Goal: Information Seeking & Learning: Learn about a topic

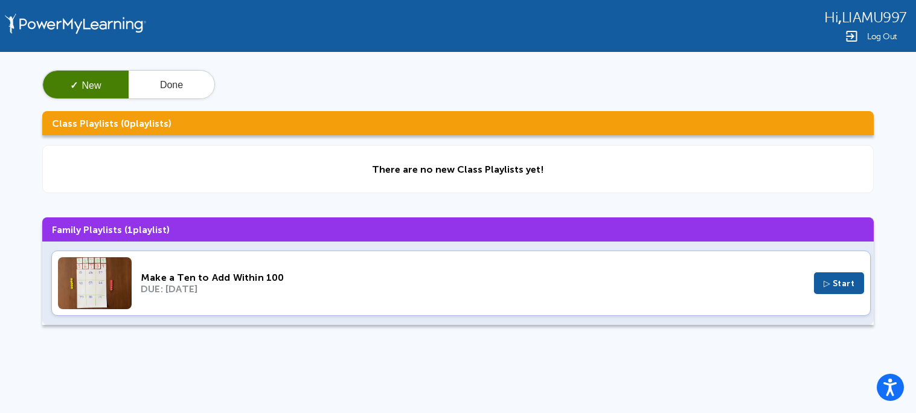
click at [846, 292] on button "▷ Start" at bounding box center [839, 283] width 51 height 22
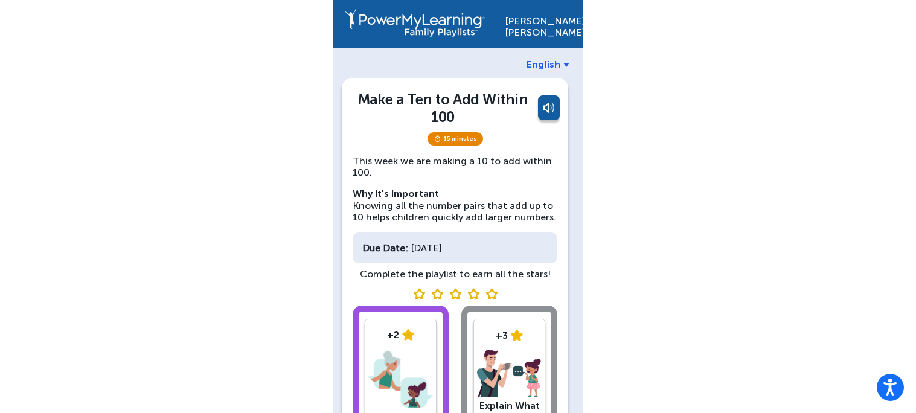
scroll to position [38, 0]
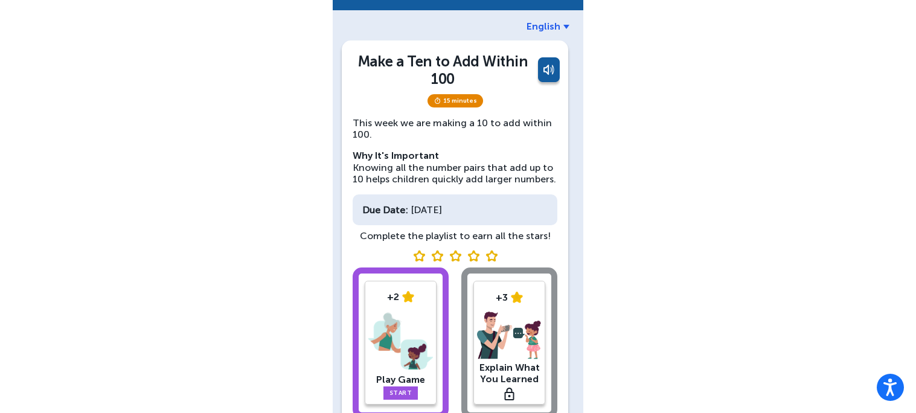
click at [428, 355] on img at bounding box center [400, 341] width 65 height 63
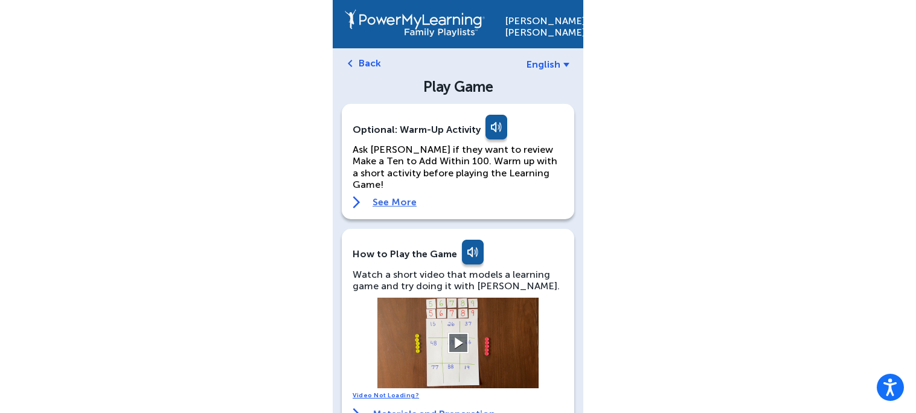
click at [456, 333] on button at bounding box center [457, 343] width 21 height 21
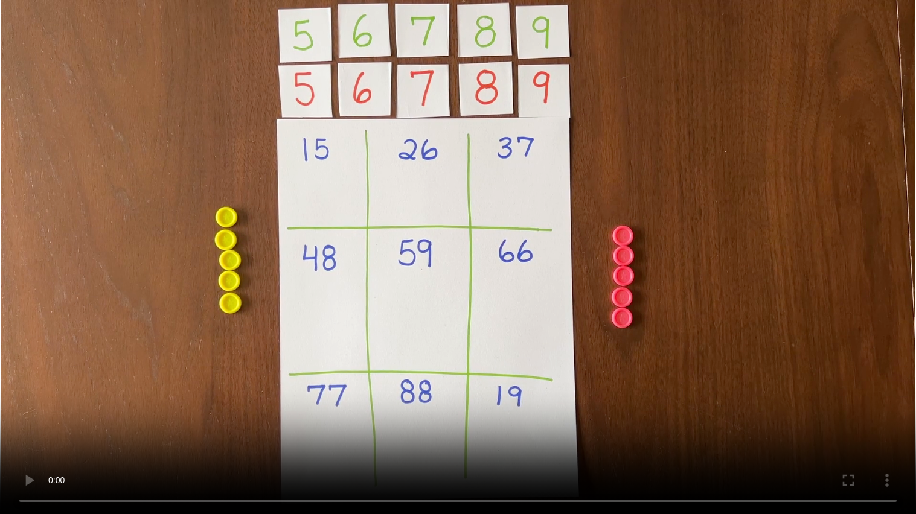
click at [513, 240] on video at bounding box center [458, 257] width 916 height 514
click at [619, 277] on video at bounding box center [458, 257] width 916 height 514
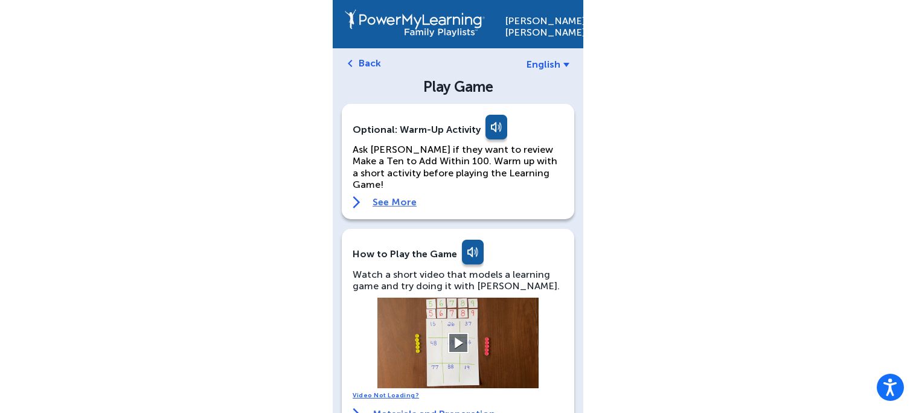
click at [465, 333] on button at bounding box center [457, 343] width 21 height 21
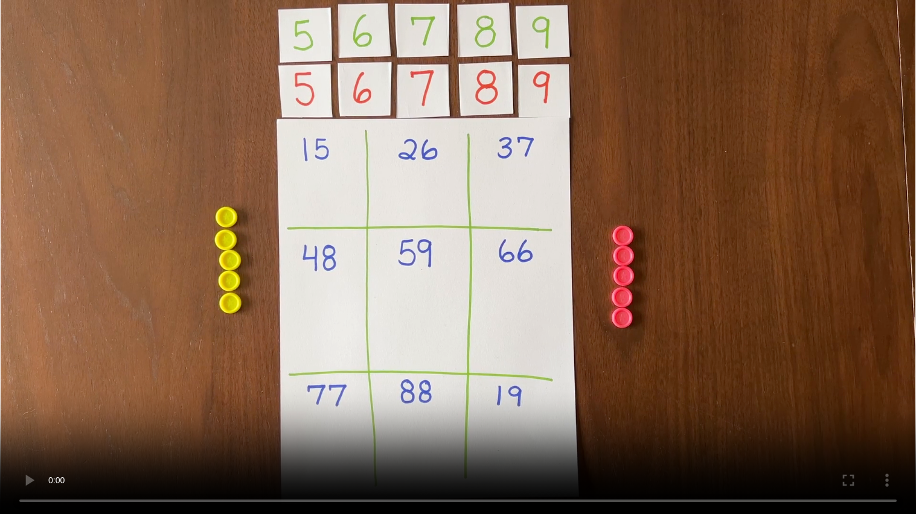
click at [169, 395] on video at bounding box center [458, 257] width 916 height 514
click at [175, 391] on video at bounding box center [458, 257] width 916 height 514
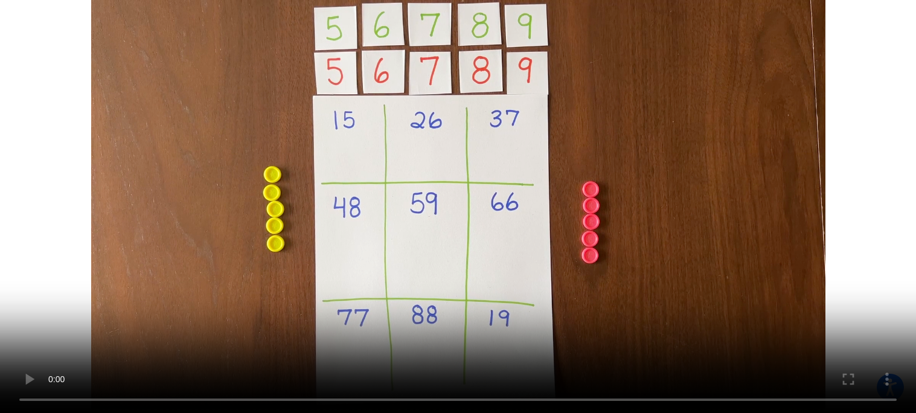
scroll to position [392, 0]
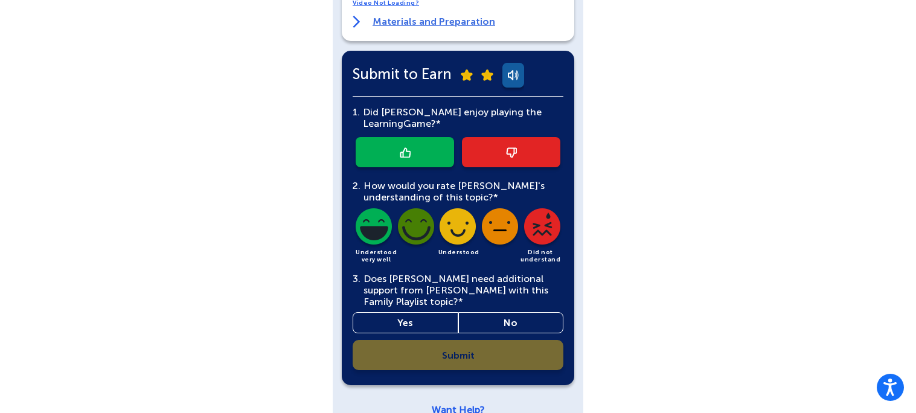
click at [420, 139] on link at bounding box center [405, 152] width 98 height 30
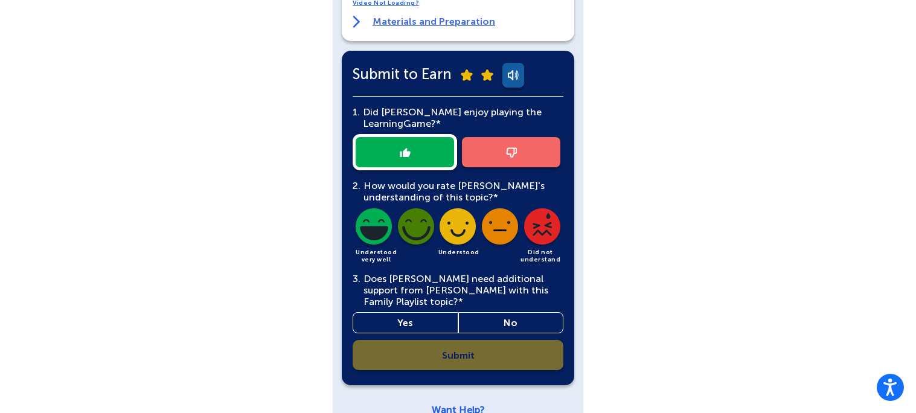
click at [376, 225] on img at bounding box center [373, 228] width 41 height 41
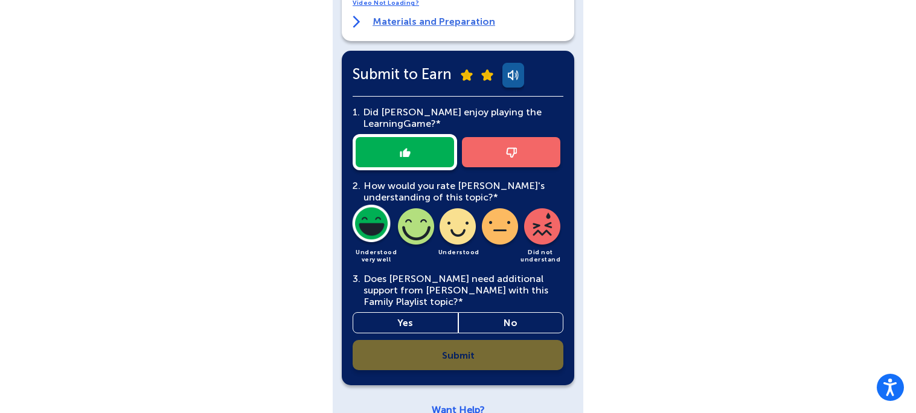
click at [433, 312] on link "Yes" at bounding box center [406, 322] width 106 height 21
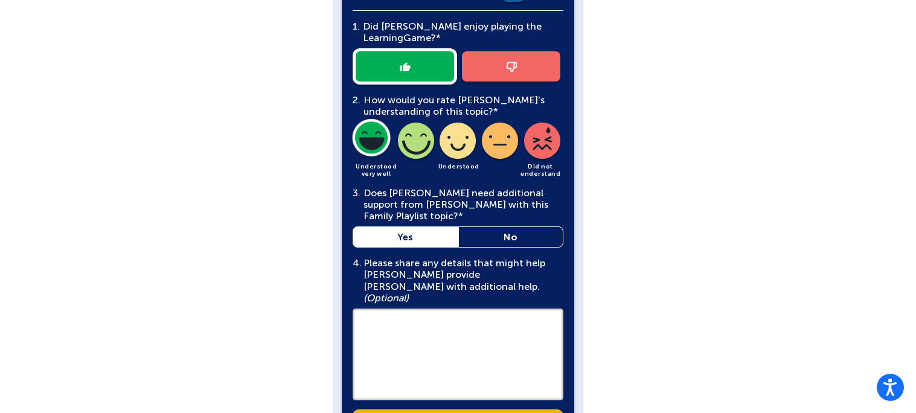
scroll to position [477, 0]
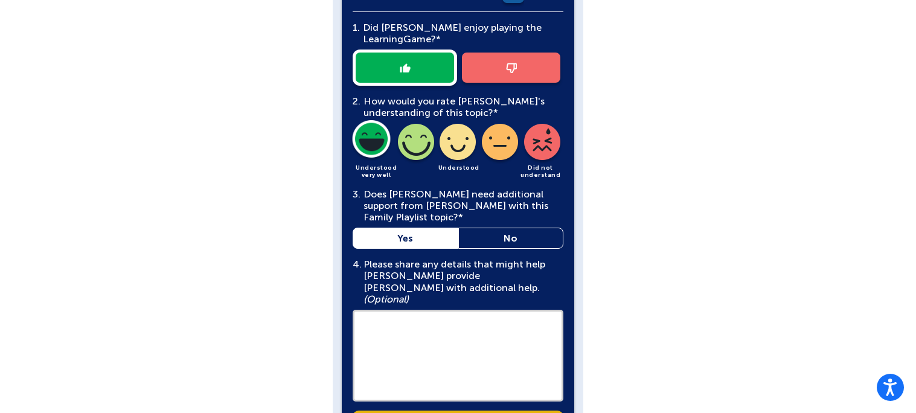
click at [537, 228] on link "No" at bounding box center [511, 238] width 106 height 21
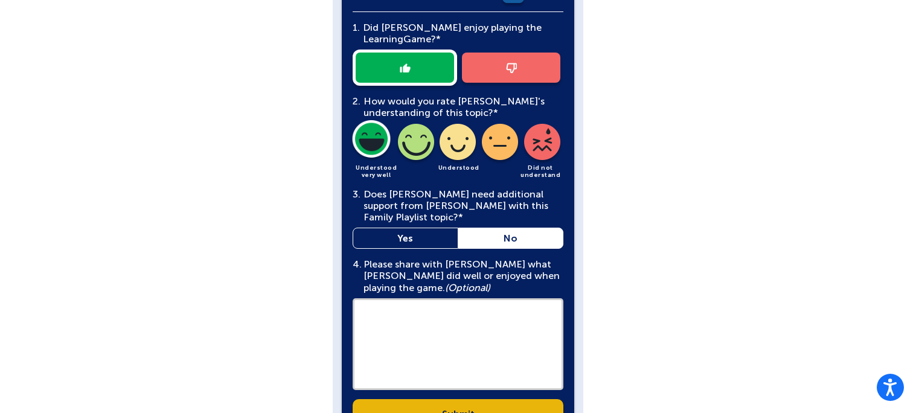
scroll to position [536, 0]
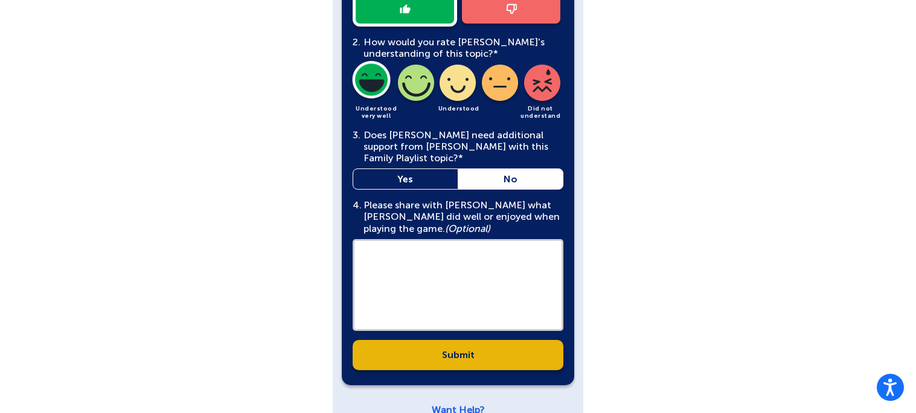
click at [532, 357] on div "Submit to Earn 1. Did [PERSON_NAME] enjoy playing the Learning Game?* 2. How wo…" at bounding box center [458, 146] width 232 height 478
click at [549, 340] on link "Submit" at bounding box center [458, 355] width 211 height 30
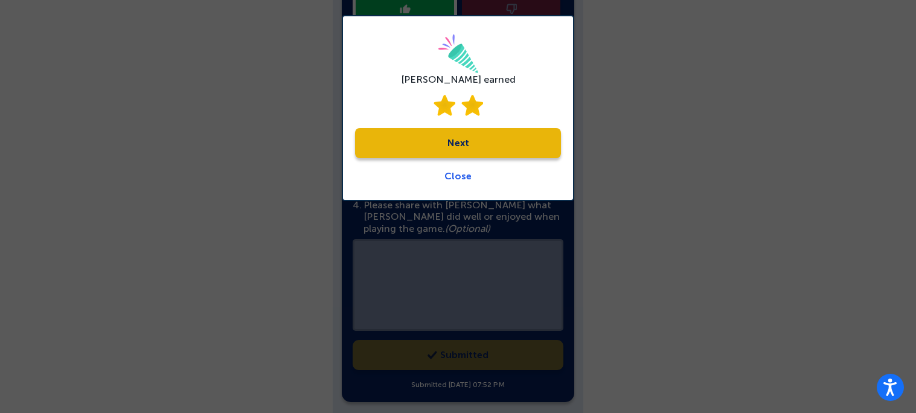
click at [534, 155] on link "Next" at bounding box center [458, 143] width 206 height 30
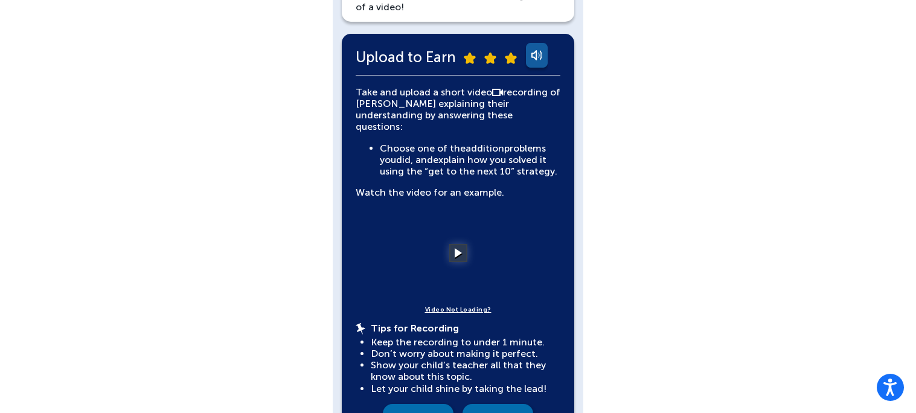
scroll to position [240, 0]
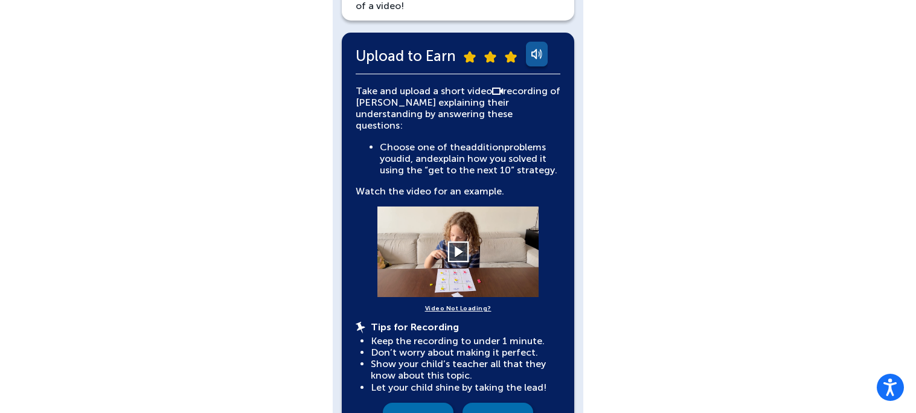
click at [466, 242] on button at bounding box center [457, 252] width 21 height 21
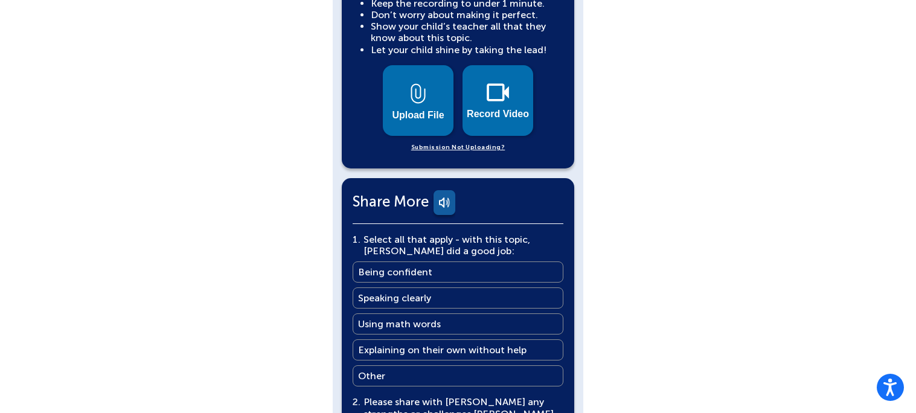
scroll to position [578, 0]
